Goal: Check status: Check status

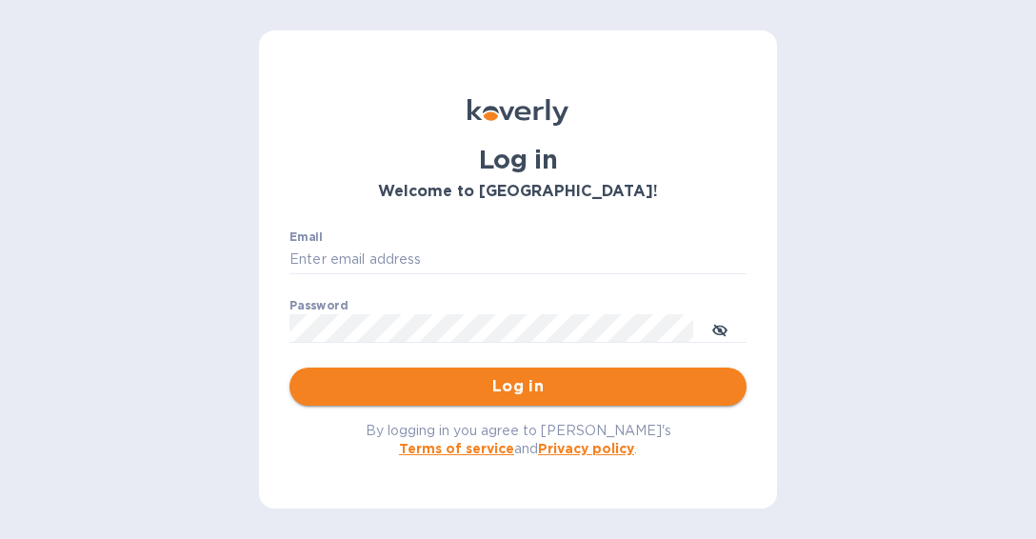
type input "[EMAIL_ADDRESS][DOMAIN_NAME]"
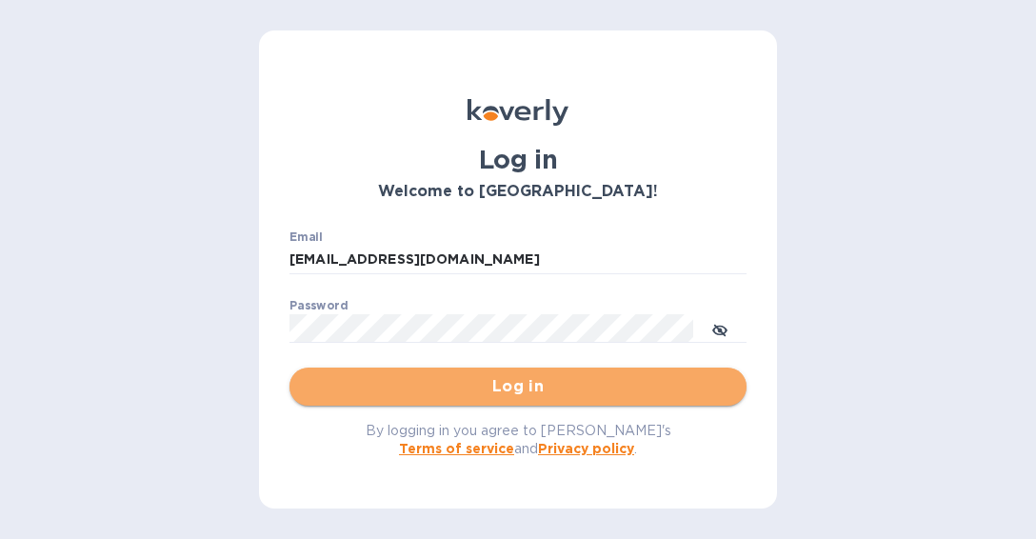
click at [638, 372] on button "Log in" at bounding box center [517, 386] width 457 height 38
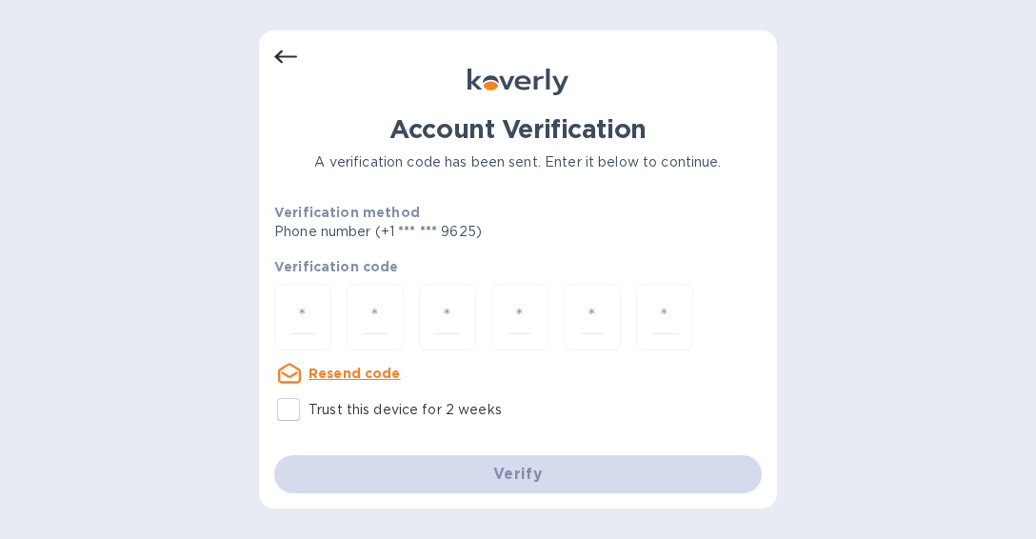
click at [480, 334] on div at bounding box center [517, 319] width 487 height 71
click at [296, 318] on input "number" at bounding box center [302, 317] width 25 height 35
type input "4"
type input "0"
type input "7"
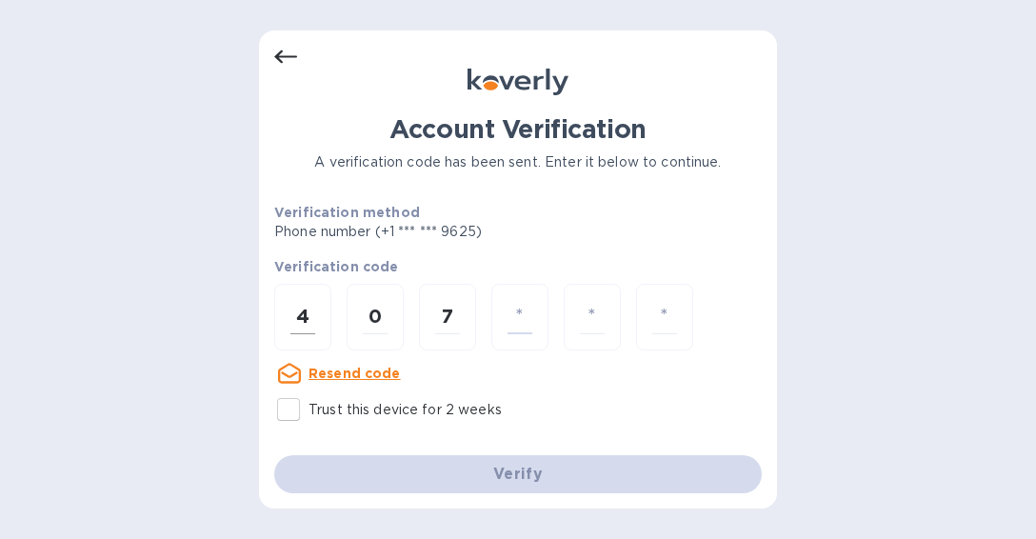
type input "7"
type input "2"
type input "6"
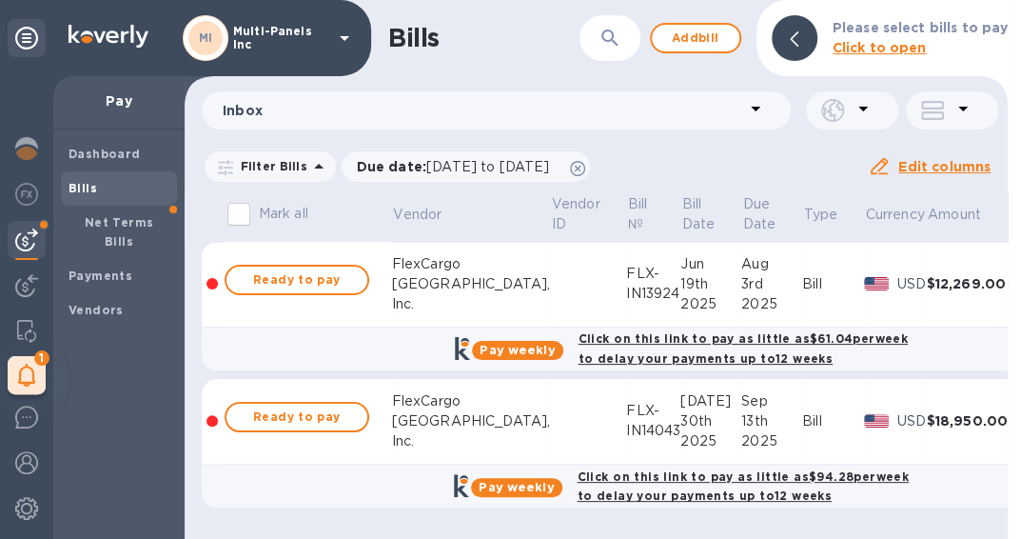
click at [109, 192] on span "Bills" at bounding box center [119, 188] width 101 height 19
click at [137, 215] on b "Net Terms Bills" at bounding box center [119, 231] width 69 height 33
